Goal: Task Accomplishment & Management: Manage account settings

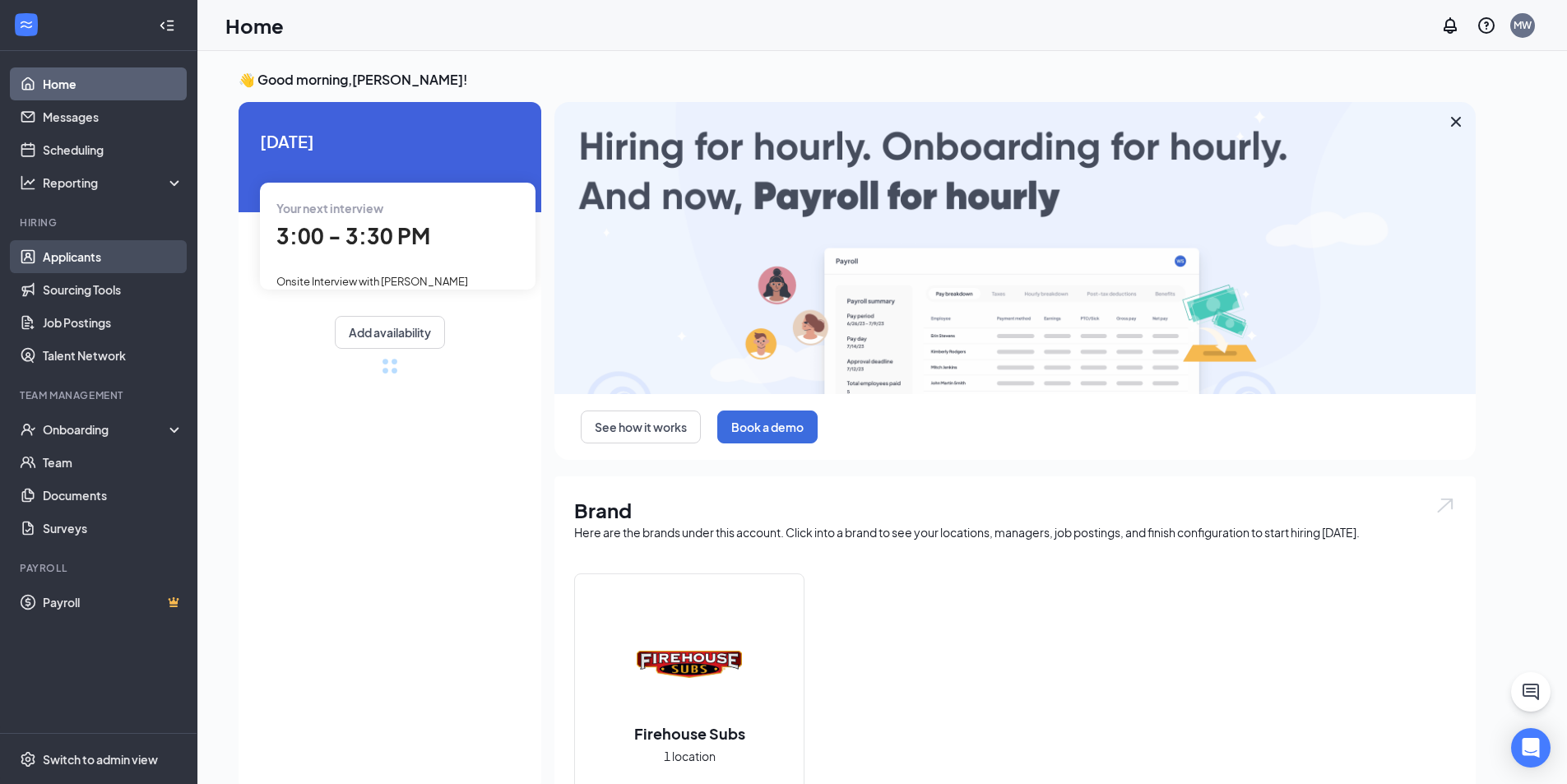
click at [81, 253] on link "Applicants" at bounding box center [114, 256] width 141 height 33
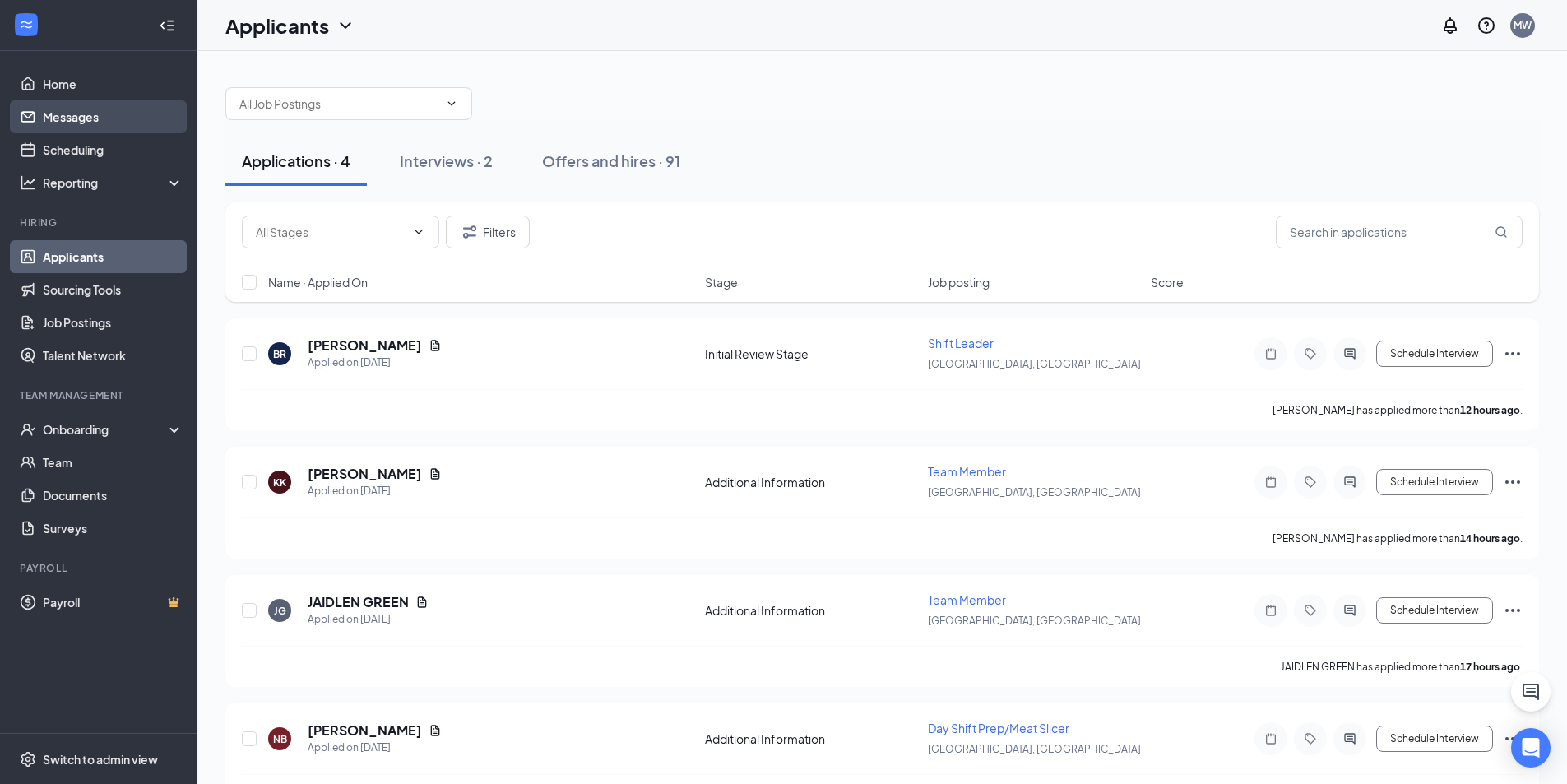
click at [63, 122] on link "Messages" at bounding box center [114, 116] width 141 height 33
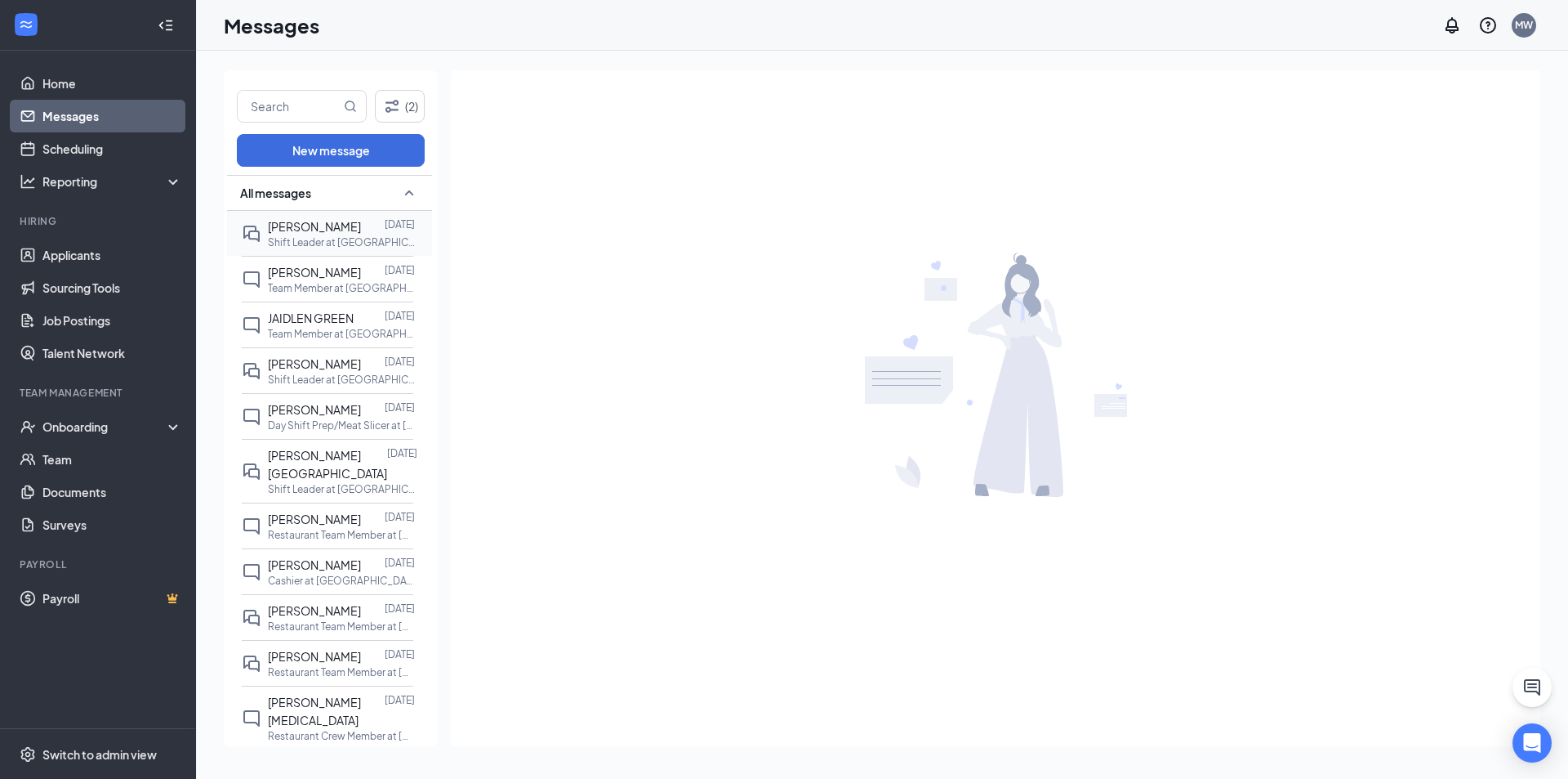
click at [288, 242] on p "Shift Leader at [GEOGRAPHIC_DATA], [GEOGRAPHIC_DATA]" at bounding box center [342, 242] width 147 height 14
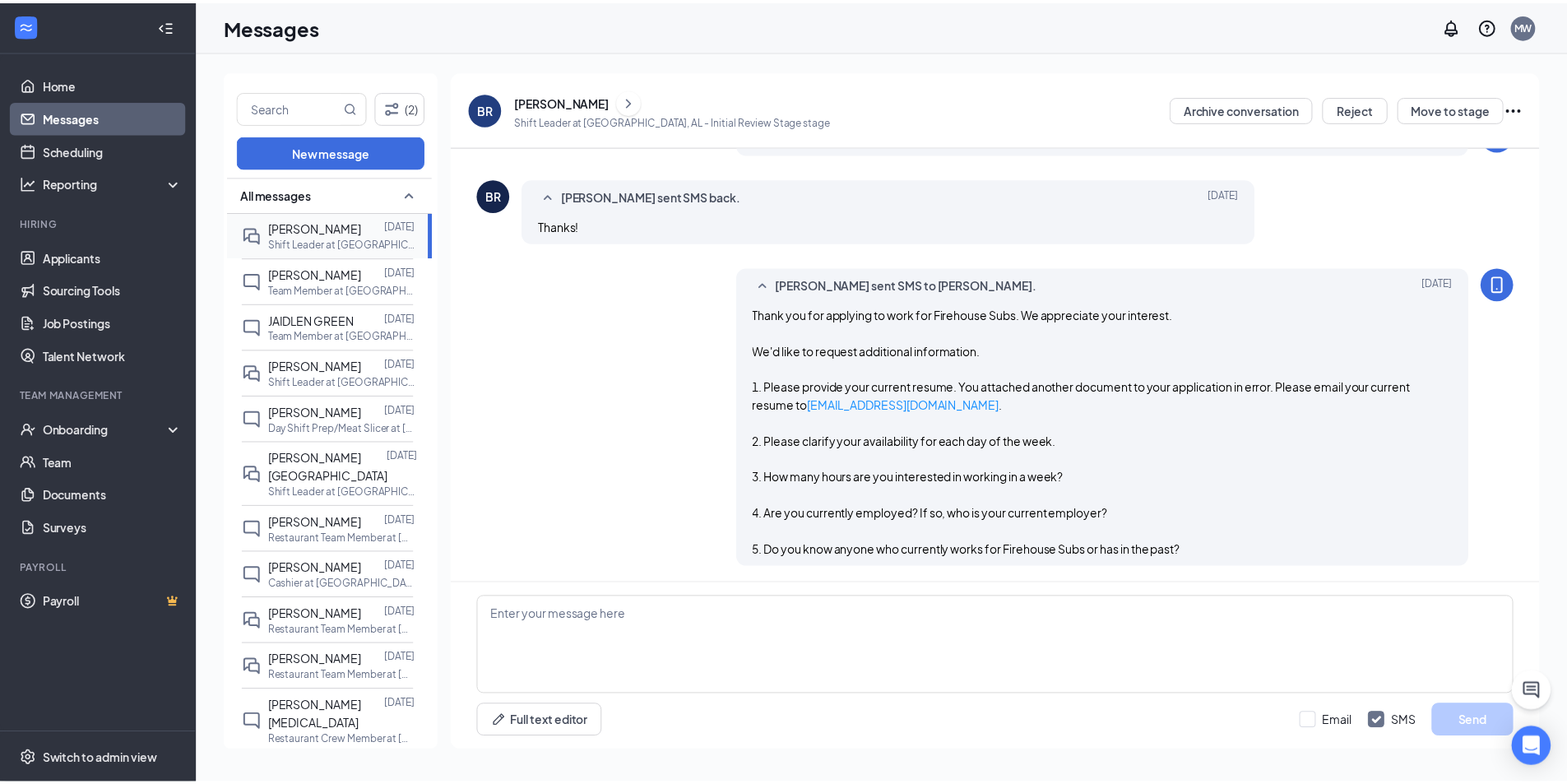
scroll to position [429, 0]
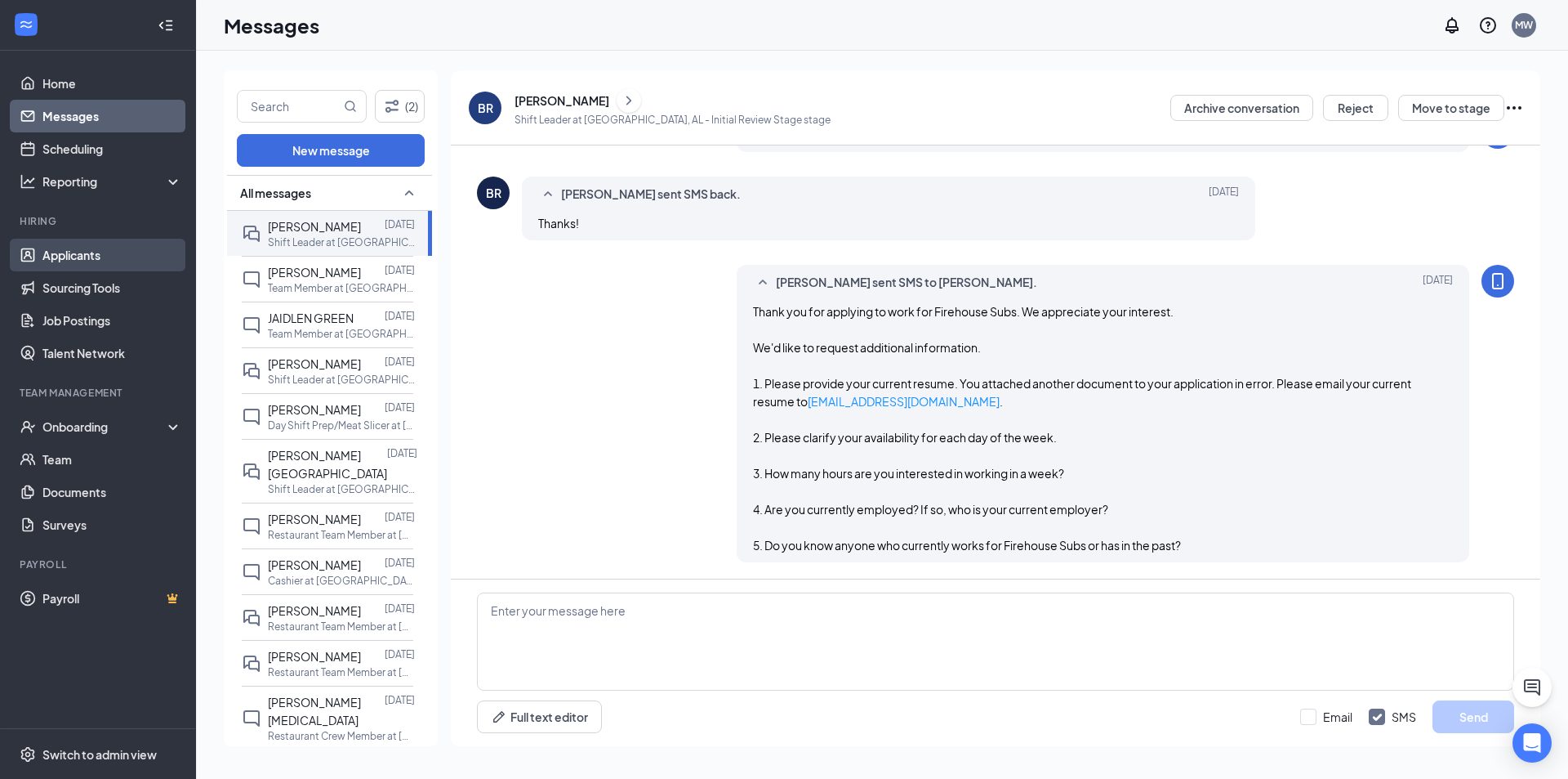
click at [99, 244] on link "Applicants" at bounding box center [113, 254] width 140 height 32
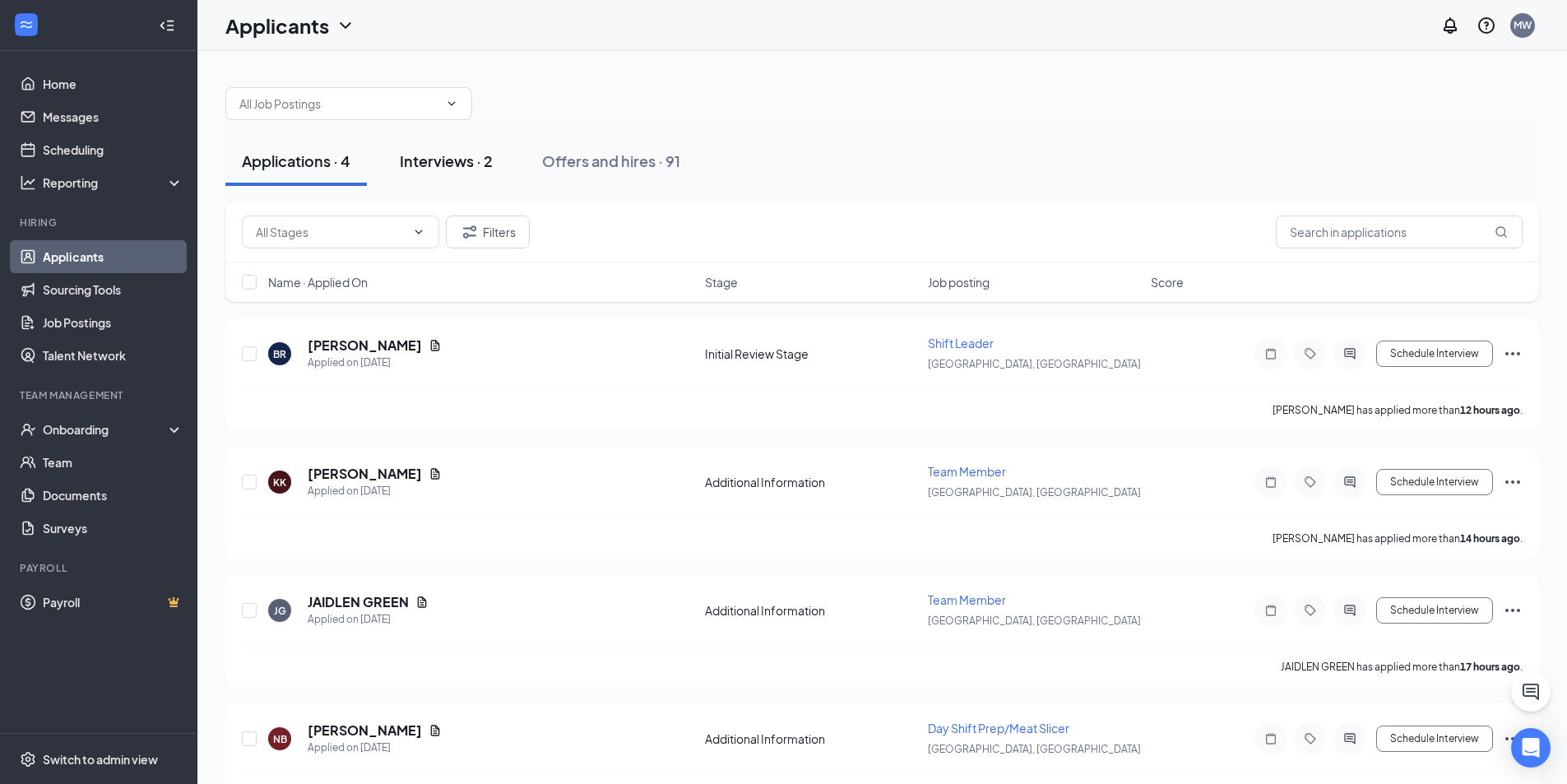
click at [428, 146] on button "Interviews · 2" at bounding box center [446, 161] width 126 height 49
